Goal: Task Accomplishment & Management: Manage account settings

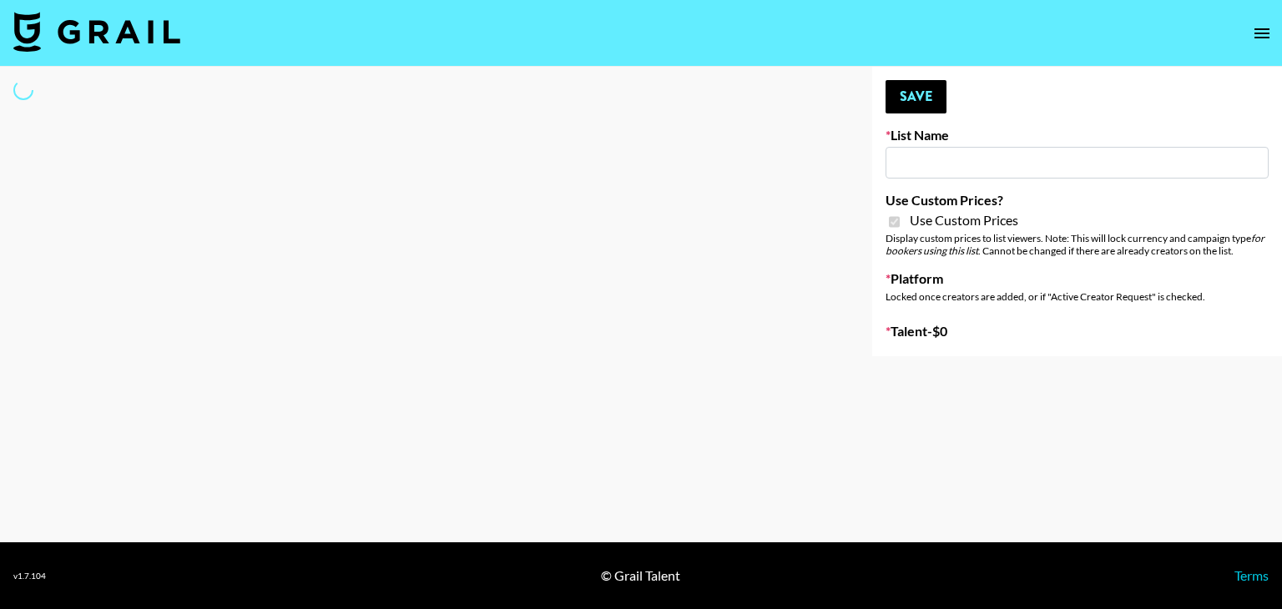
type input "Poizon IG ([DATE])"
checkbox input "true"
select select "Brand"
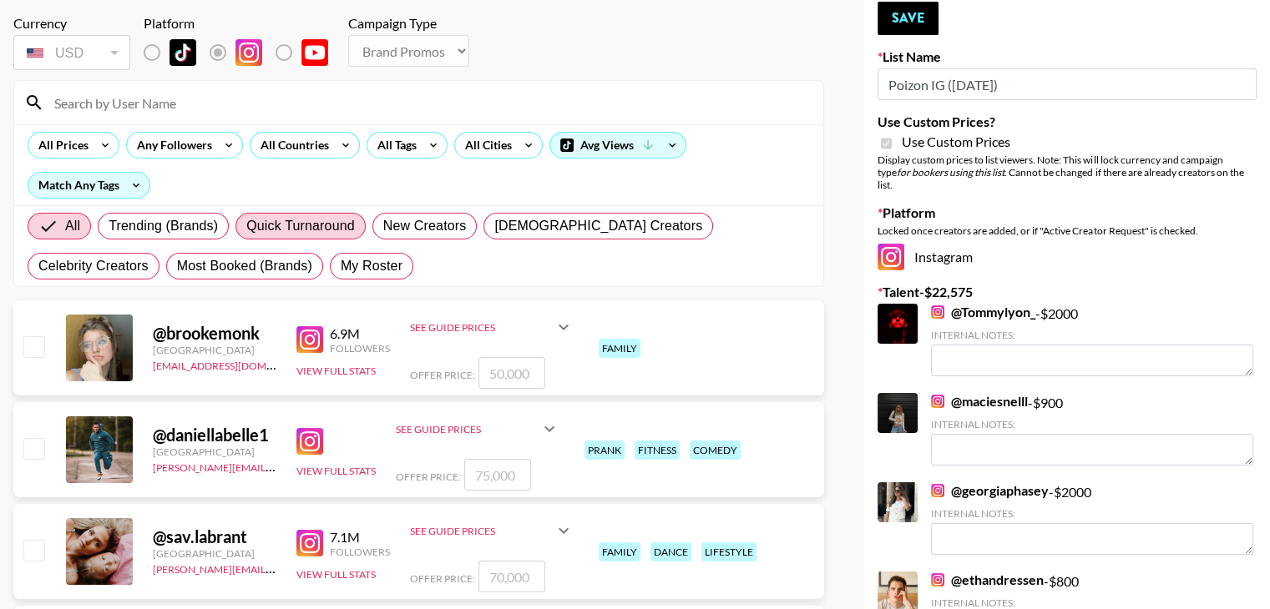
scroll to position [80, 0]
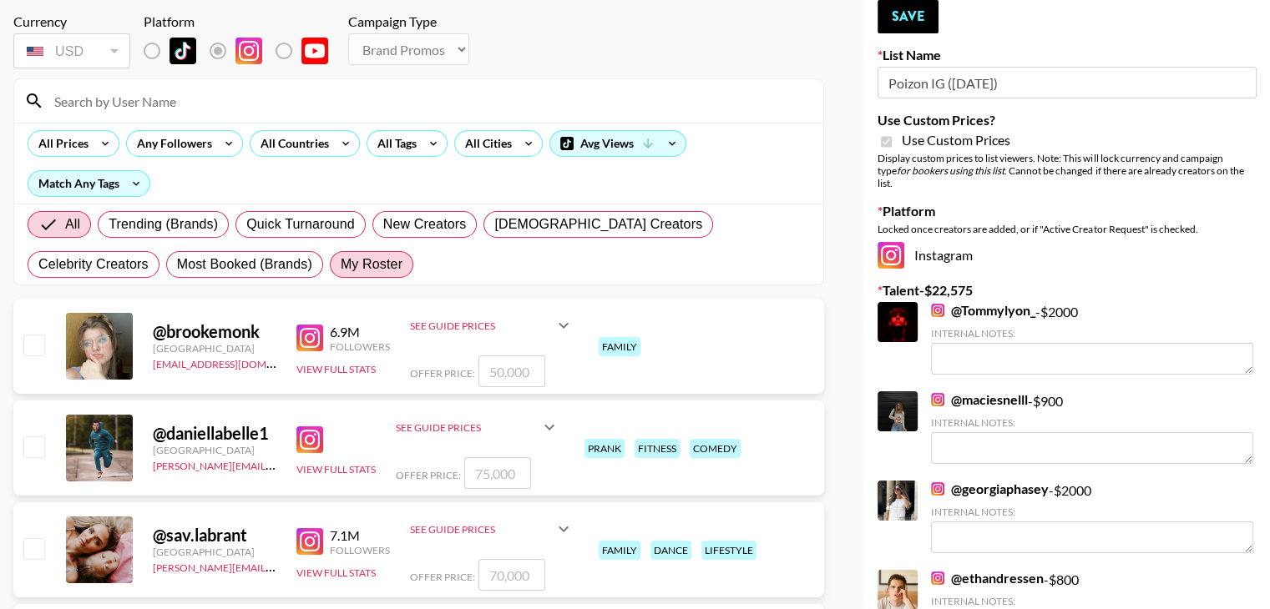
click at [341, 265] on span "My Roster" at bounding box center [372, 265] width 62 height 20
click at [341, 265] on input "My Roster" at bounding box center [341, 265] width 0 height 0
radio input "true"
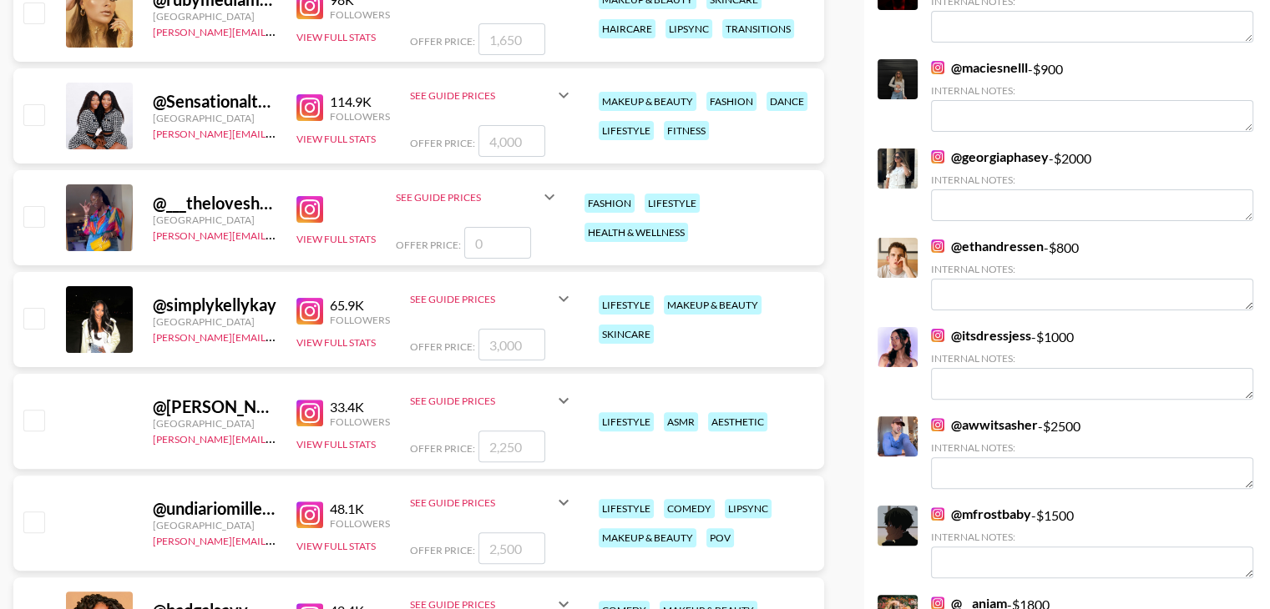
scroll to position [377, 0]
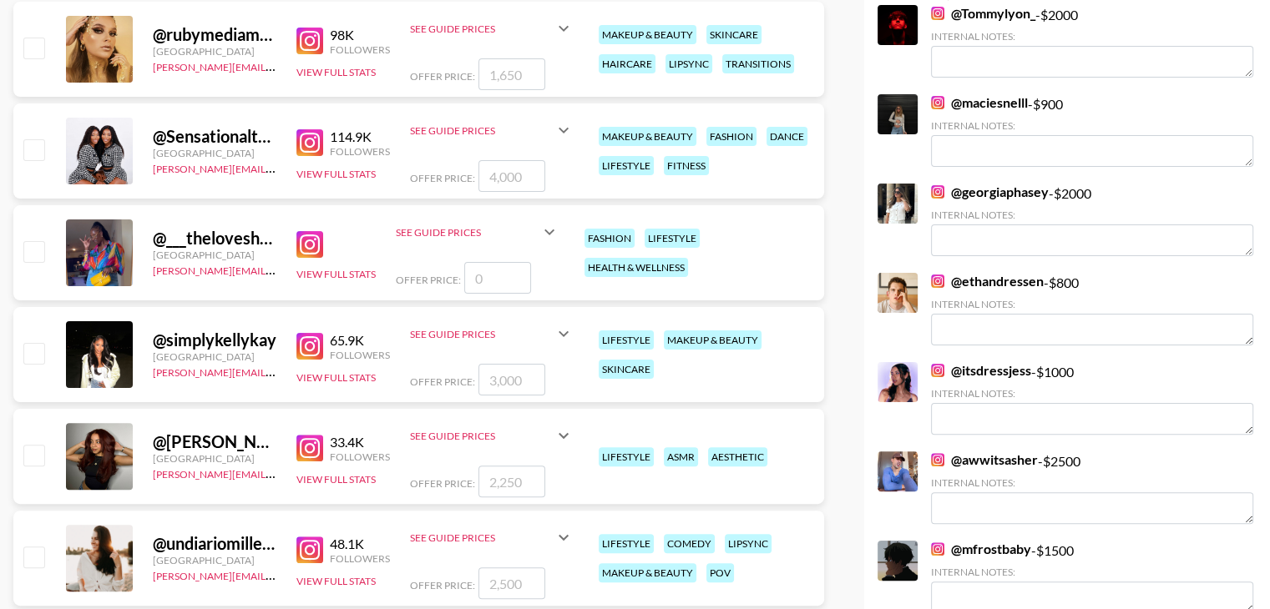
click at [39, 248] on input "checkbox" at bounding box center [33, 251] width 20 height 20
click at [473, 285] on input "number" at bounding box center [497, 278] width 67 height 32
click at [304, 248] on img at bounding box center [309, 244] width 27 height 27
click at [500, 279] on input "number" at bounding box center [497, 278] width 67 height 32
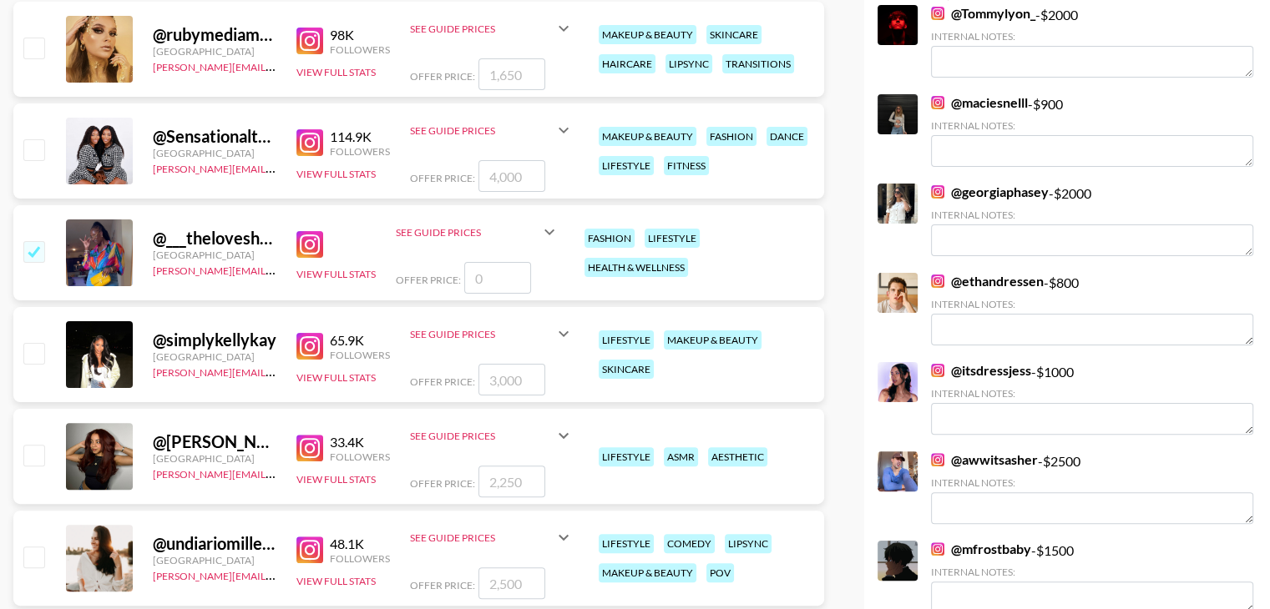
checkbox input "true"
type input "17"
checkbox input "true"
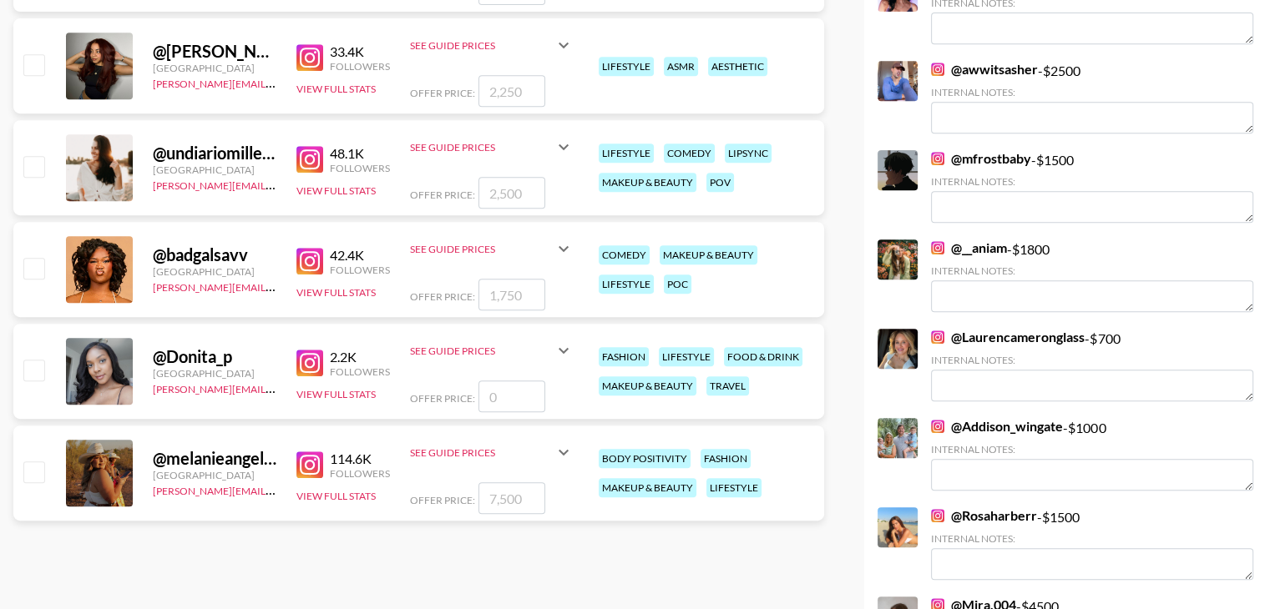
scroll to position [767, 0]
type input "1500"
click at [39, 374] on input "checkbox" at bounding box center [33, 371] width 20 height 20
checkbox input "false"
click at [510, 398] on input "number" at bounding box center [511, 397] width 67 height 32
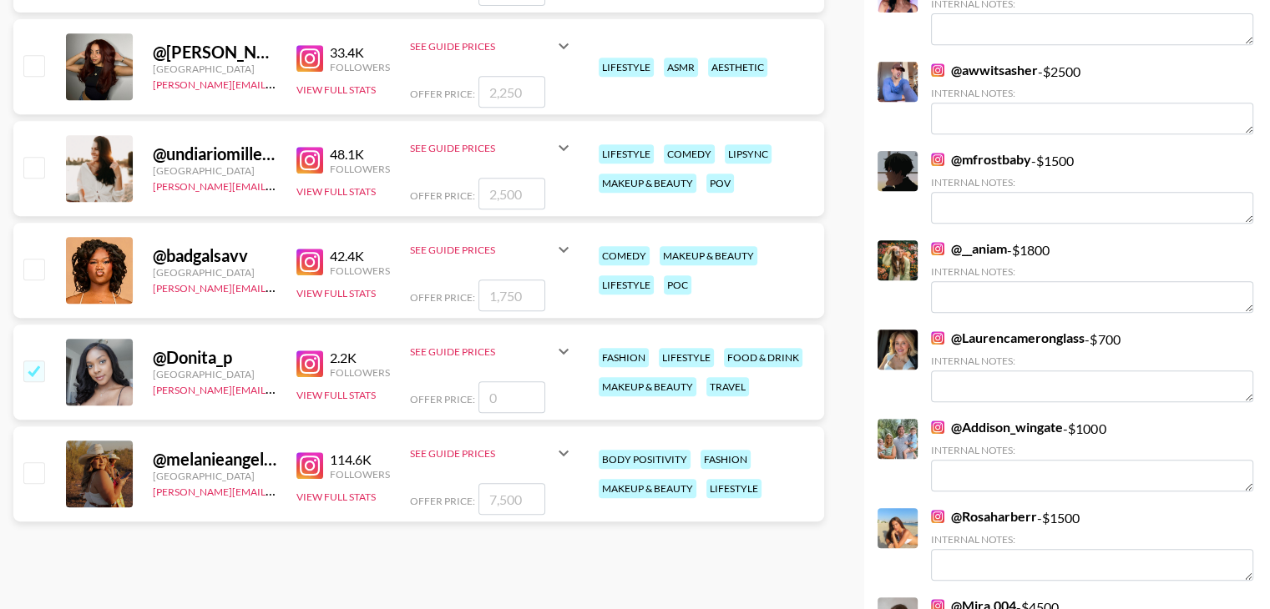
type input "3"
checkbox input "true"
type input "350"
click at [516, 502] on input "number" at bounding box center [511, 499] width 67 height 32
click at [35, 473] on input "checkbox" at bounding box center [33, 472] width 20 height 20
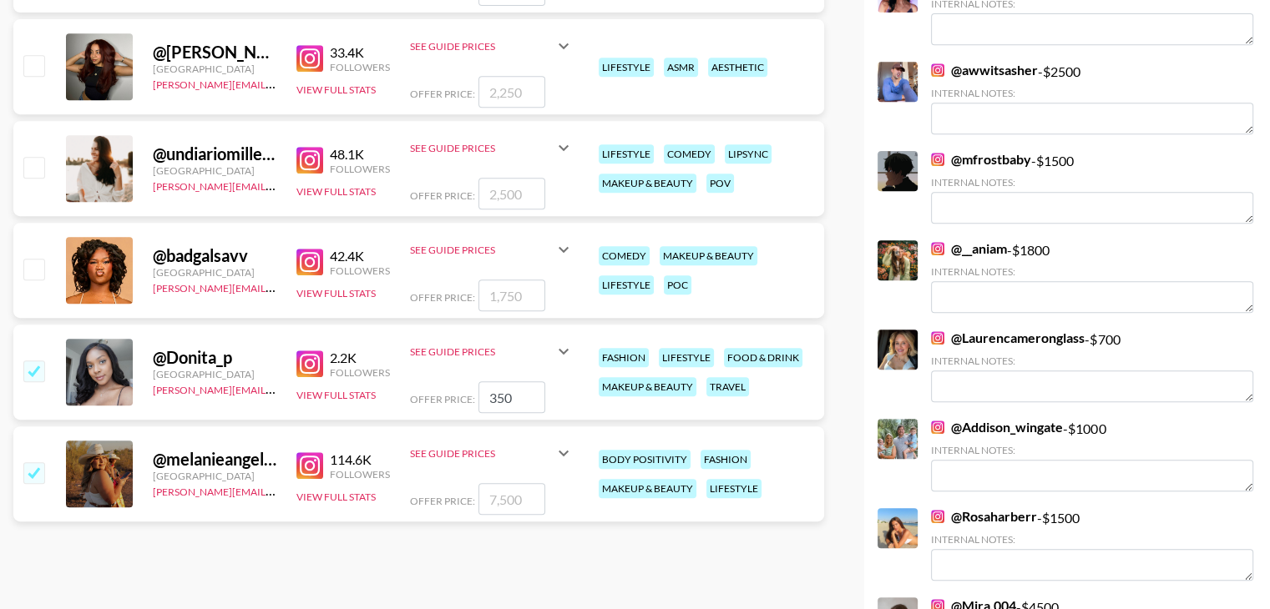
checkbox input "true"
click at [494, 497] on input "7500" at bounding box center [511, 499] width 67 height 32
click at [502, 498] on input "1500" at bounding box center [511, 499] width 67 height 32
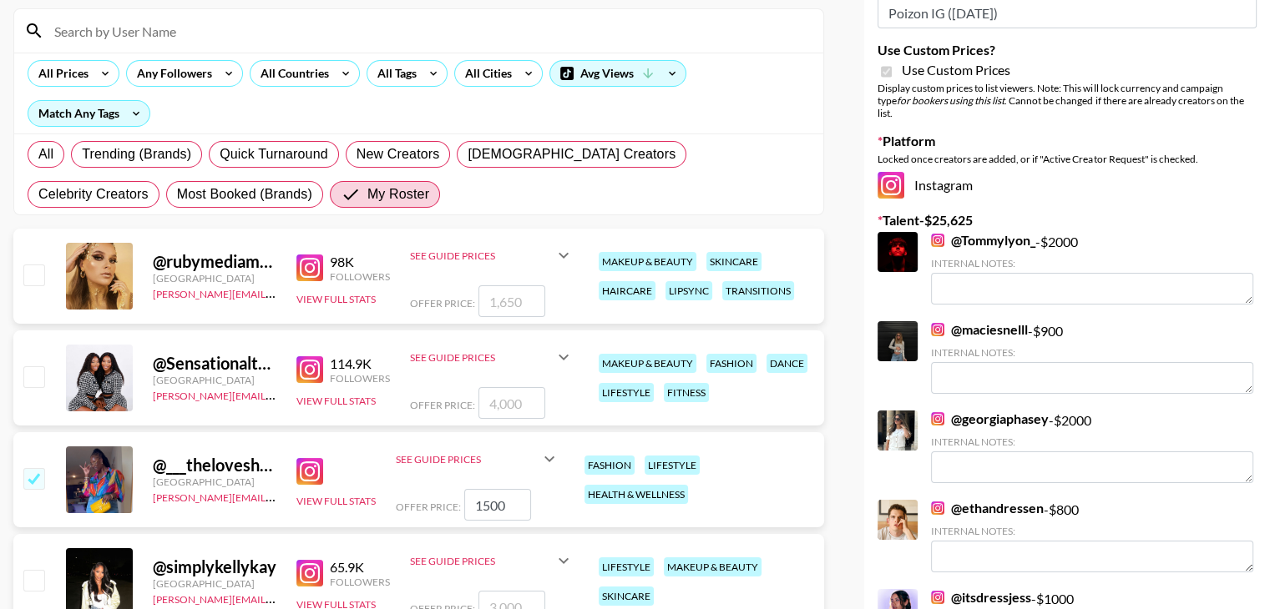
scroll to position [149, 0]
type input "1200"
click at [497, 407] on input "number" at bounding box center [511, 404] width 67 height 32
click at [40, 379] on input "checkbox" at bounding box center [33, 377] width 20 height 20
checkbox input "true"
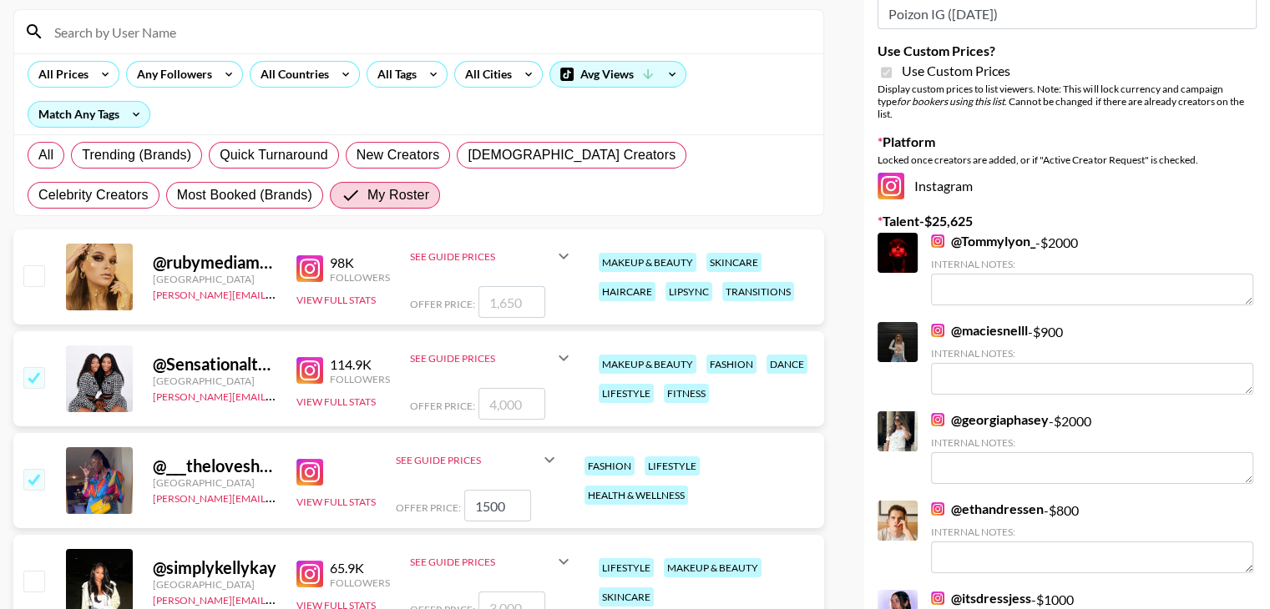
type input "4000"
click at [531, 407] on input "4000" at bounding box center [511, 404] width 67 height 32
click at [492, 406] on input "4000" at bounding box center [511, 404] width 67 height 32
checkbox input "false"
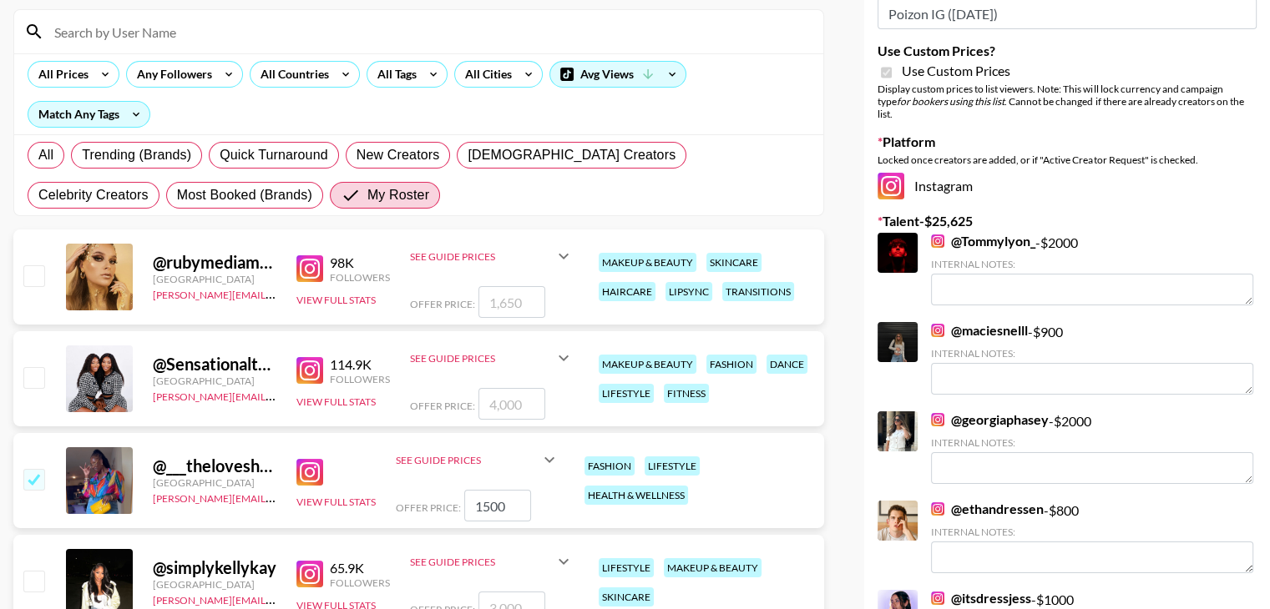
checkbox input "true"
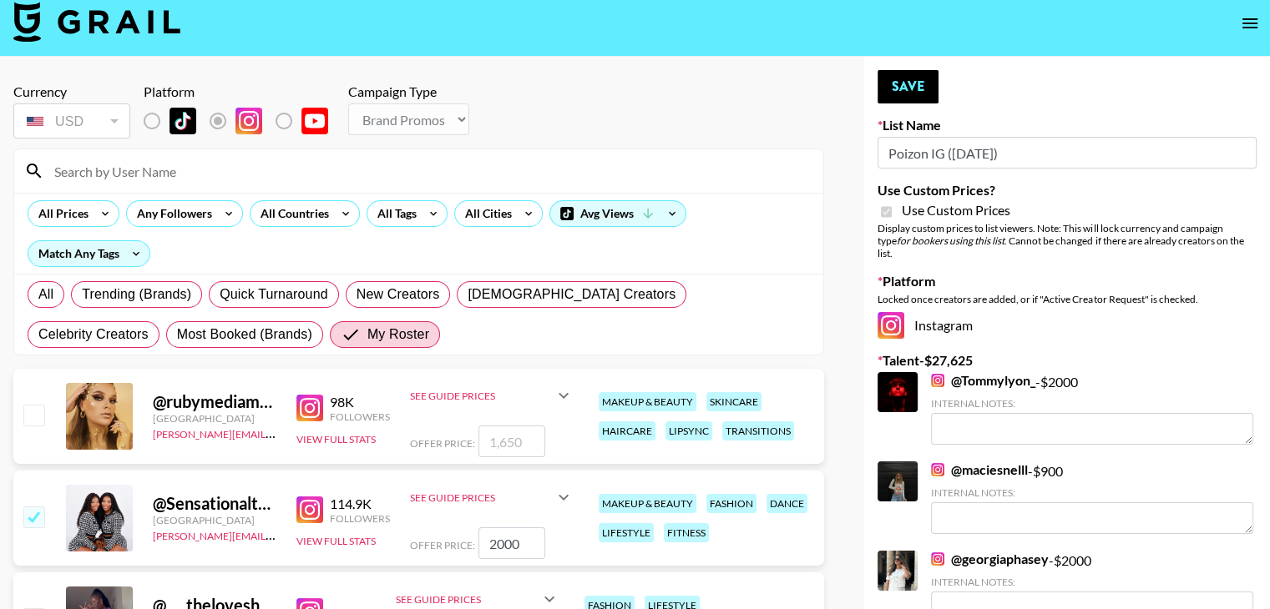
scroll to position [0, 0]
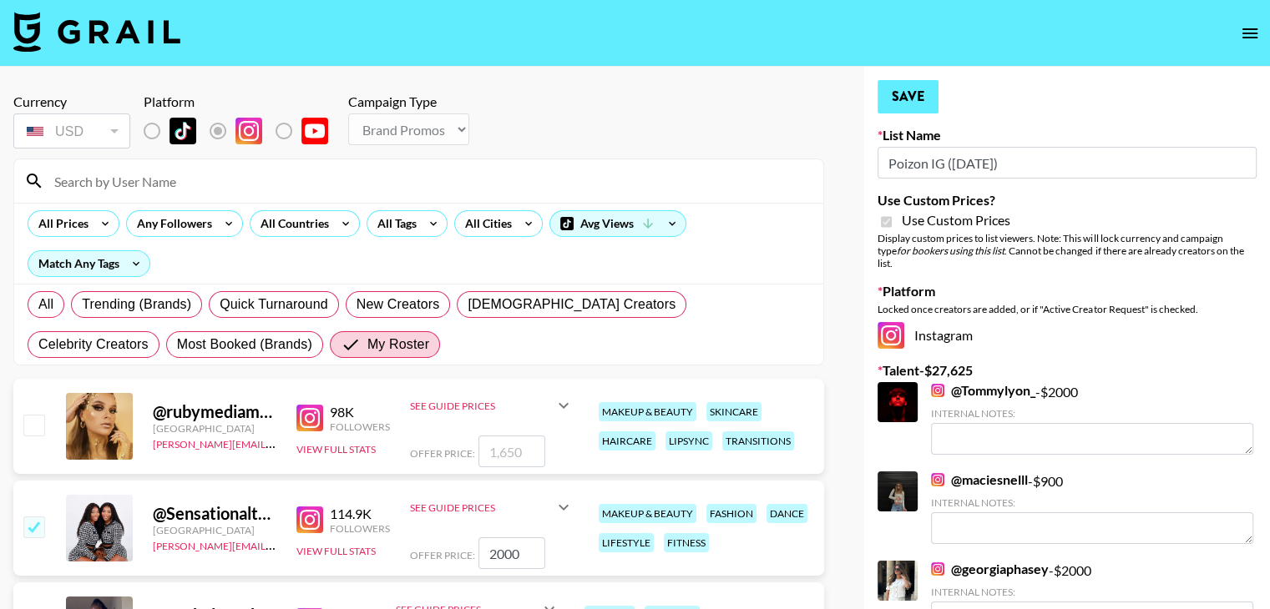
type input "2000"
click at [892, 109] on button "Save" at bounding box center [907, 96] width 61 height 33
